Goal: Register for event/course

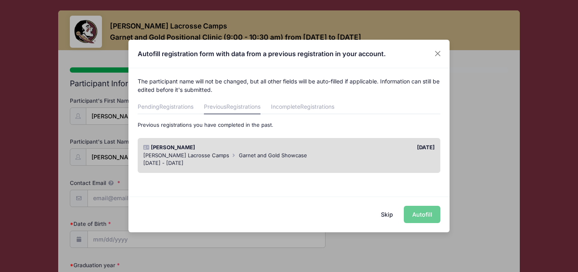
click at [358, 164] on div "[DATE] - [DATE]" at bounding box center [289, 163] width 292 height 8
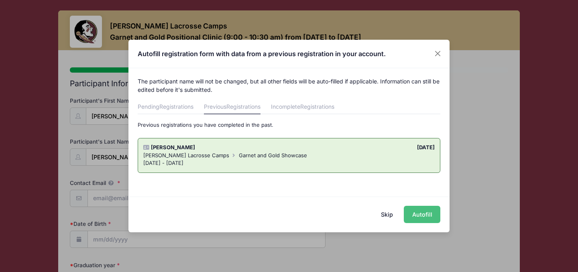
click at [419, 215] on button "Autofill" at bounding box center [422, 214] width 37 height 17
type input "[EMAIL_ADDRESS][DOMAIN_NAME]"
type input "[DATE]"
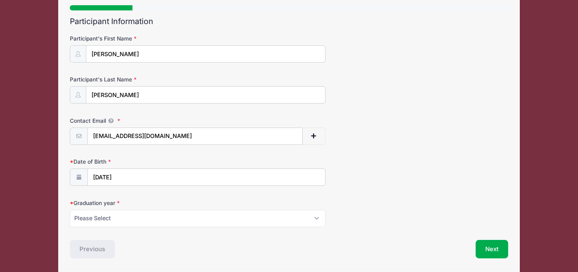
scroll to position [90, 0]
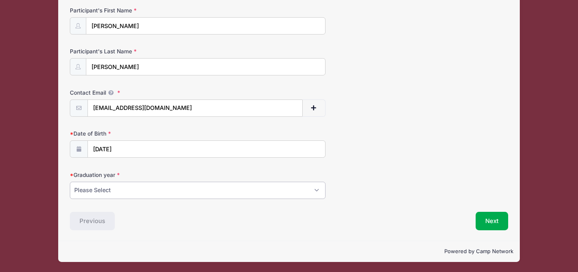
click at [250, 189] on select "Please Select 2027 2028 2029" at bounding box center [198, 190] width 256 height 17
select select "2027"
click at [492, 223] on button "Next" at bounding box center [492, 221] width 33 height 18
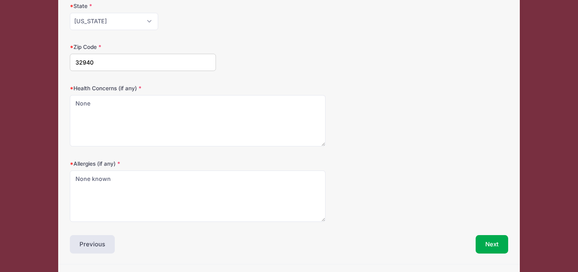
scroll to position [200, 0]
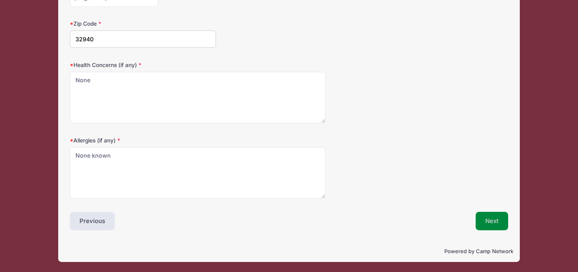
click at [492, 220] on button "Next" at bounding box center [492, 221] width 33 height 18
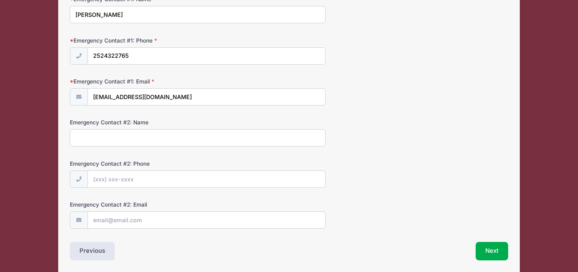
scroll to position [237, 0]
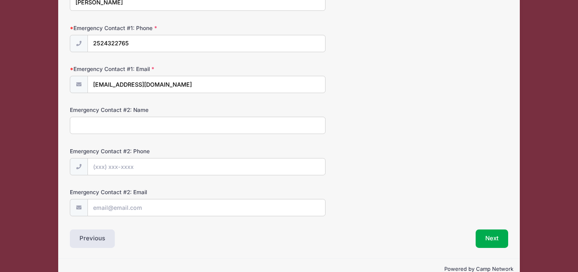
click at [497, 248] on div "Step 3 /7 Step 1 Step 2 Step 3 Step 4 Policies Extra Items Summary Participant …" at bounding box center [289, 35] width 462 height 445
click at [491, 234] on button "Next" at bounding box center [492, 239] width 33 height 18
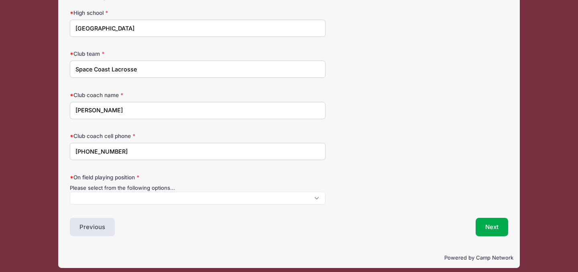
scroll to position [94, 0]
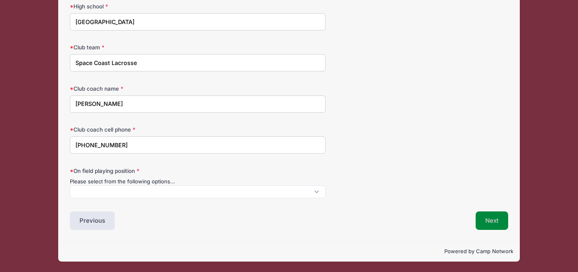
click at [500, 221] on button "Next" at bounding box center [492, 221] width 33 height 18
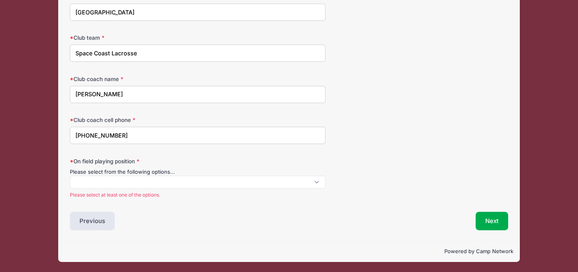
scroll to position [0, 0]
click at [186, 178] on span at bounding box center [198, 182] width 256 height 13
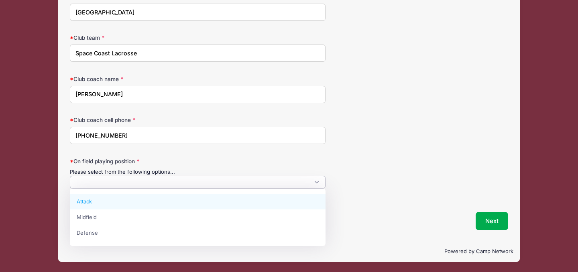
select select "Attack"
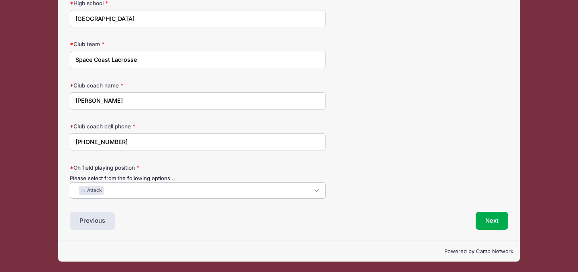
scroll to position [98, 0]
click at [234, 192] on span "× Attack" at bounding box center [198, 190] width 256 height 16
click at [492, 220] on button "Next" at bounding box center [492, 221] width 33 height 18
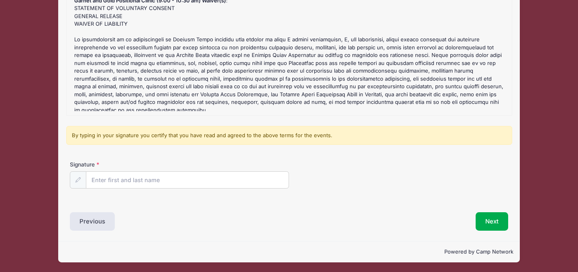
scroll to position [114, 0]
